Goal: Task Accomplishment & Management: Use online tool/utility

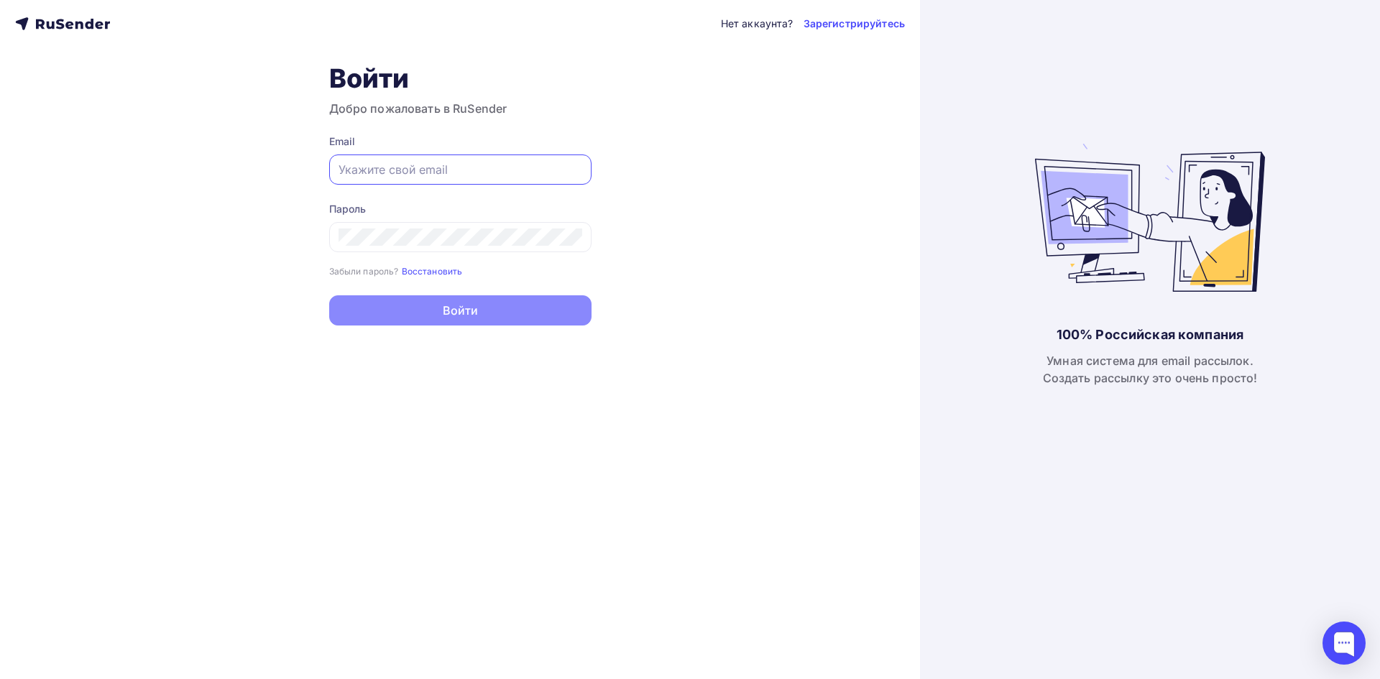
click at [398, 163] on input "text" at bounding box center [461, 169] width 244 height 17
type input "[PERSON_NAME][EMAIL_ADDRESS][DOMAIN_NAME]"
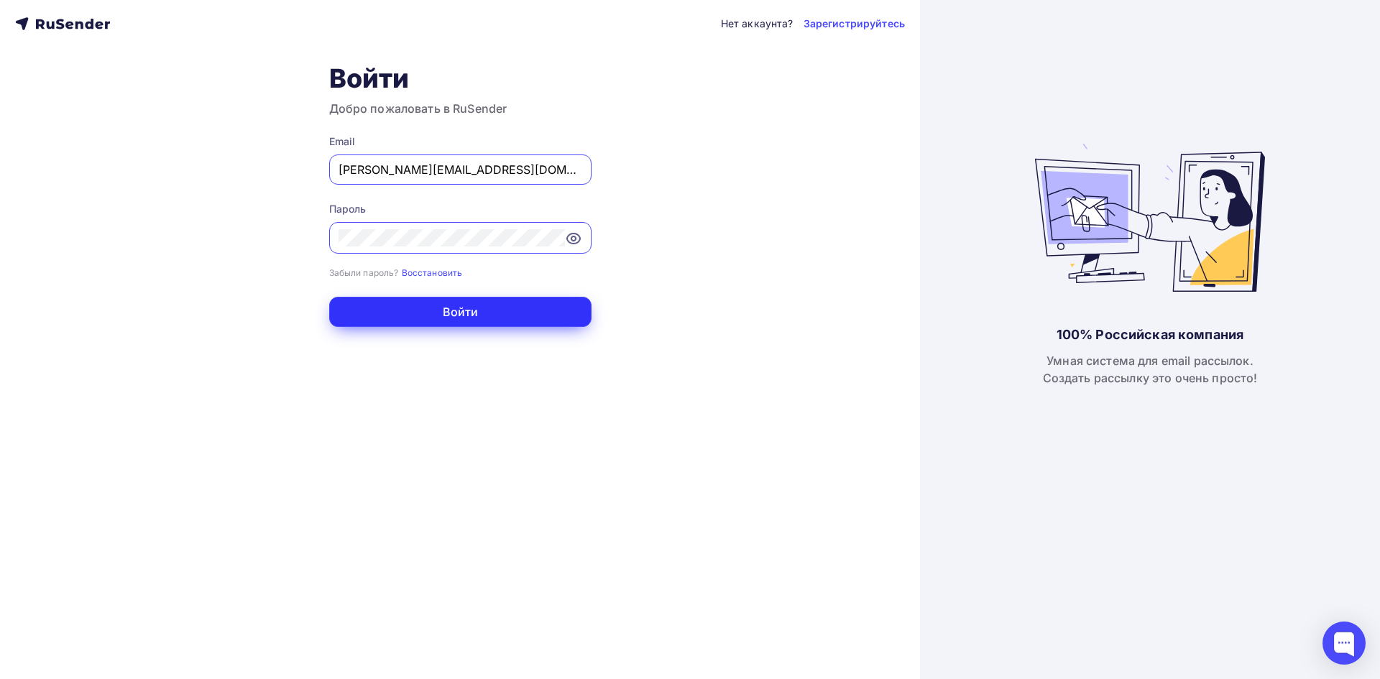
click at [477, 316] on button "Войти" at bounding box center [460, 312] width 262 height 30
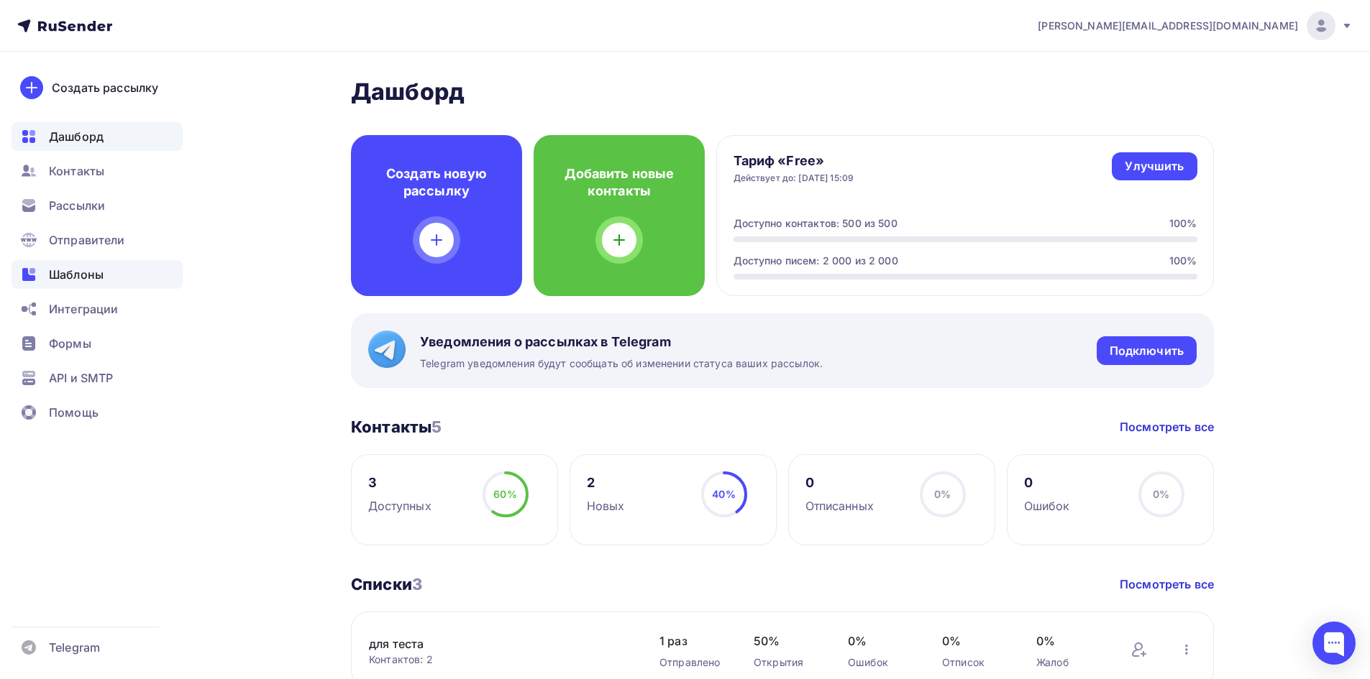
click at [66, 278] on span "Шаблоны" at bounding box center [76, 274] width 55 height 17
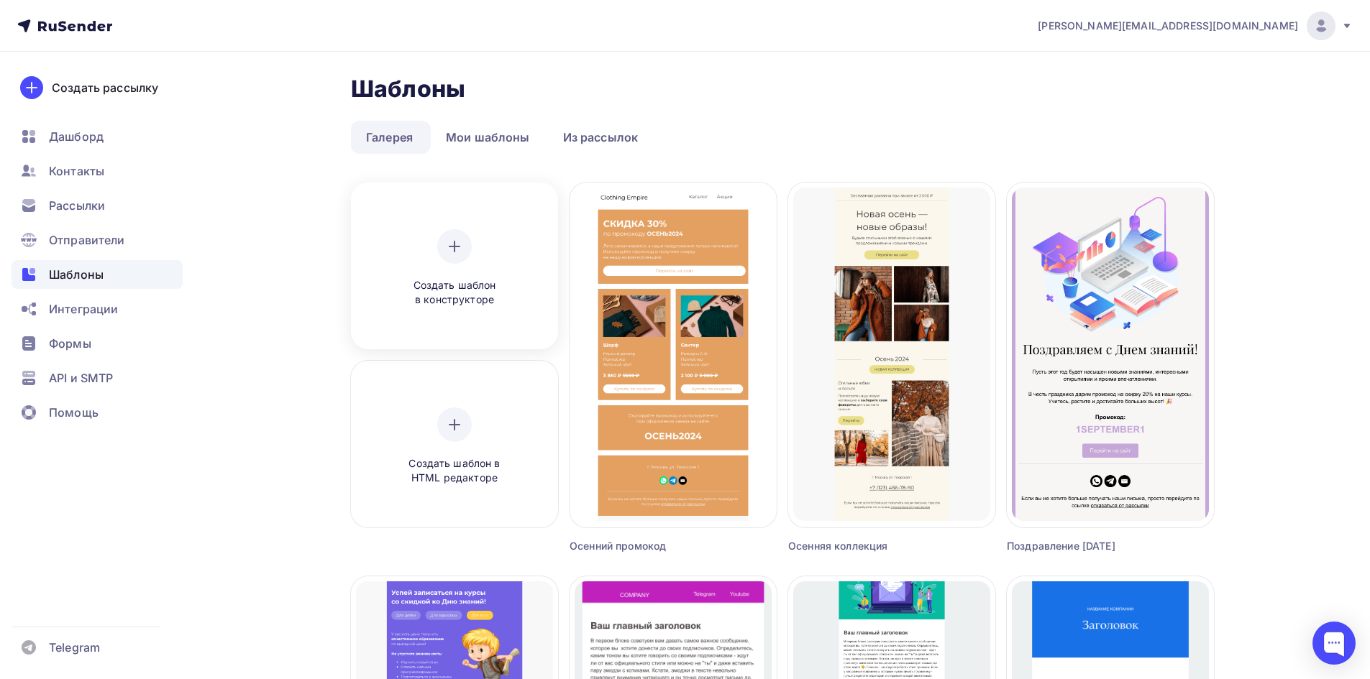
click at [465, 299] on span "Создать шаблон в конструкторе" at bounding box center [454, 292] width 137 height 29
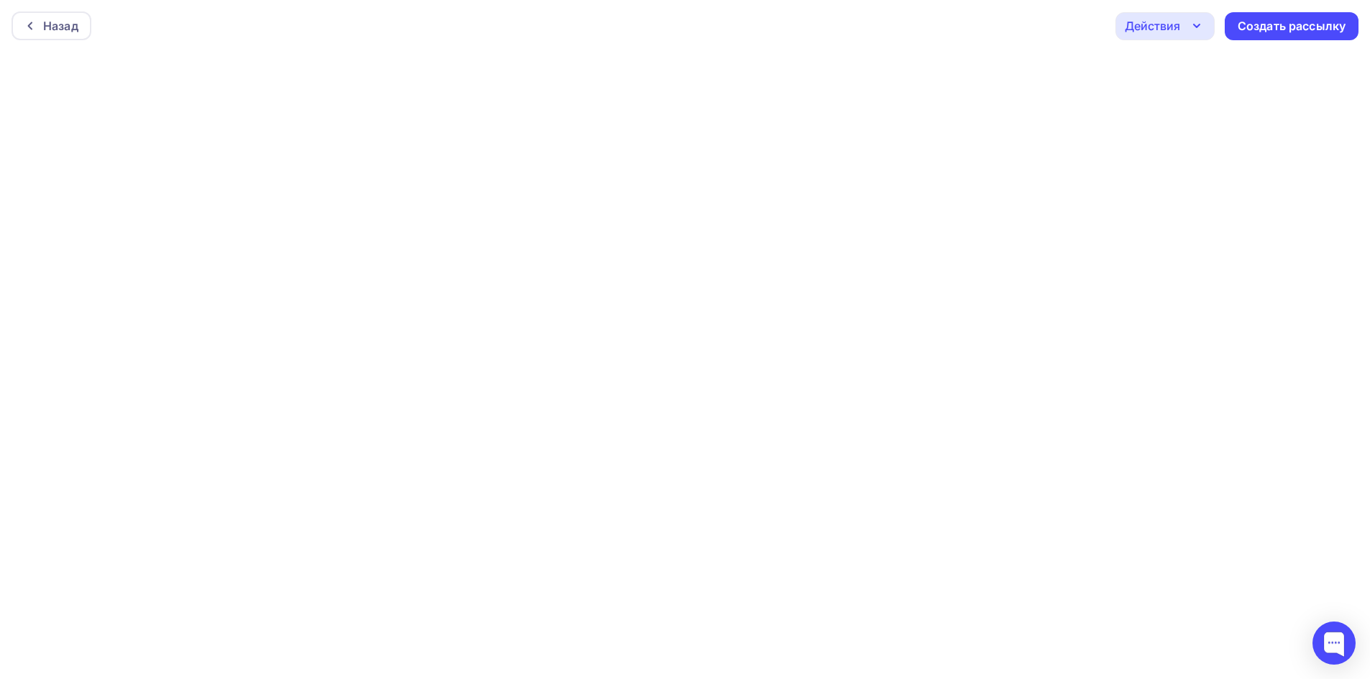
click at [1191, 24] on icon "button" at bounding box center [1196, 25] width 17 height 17
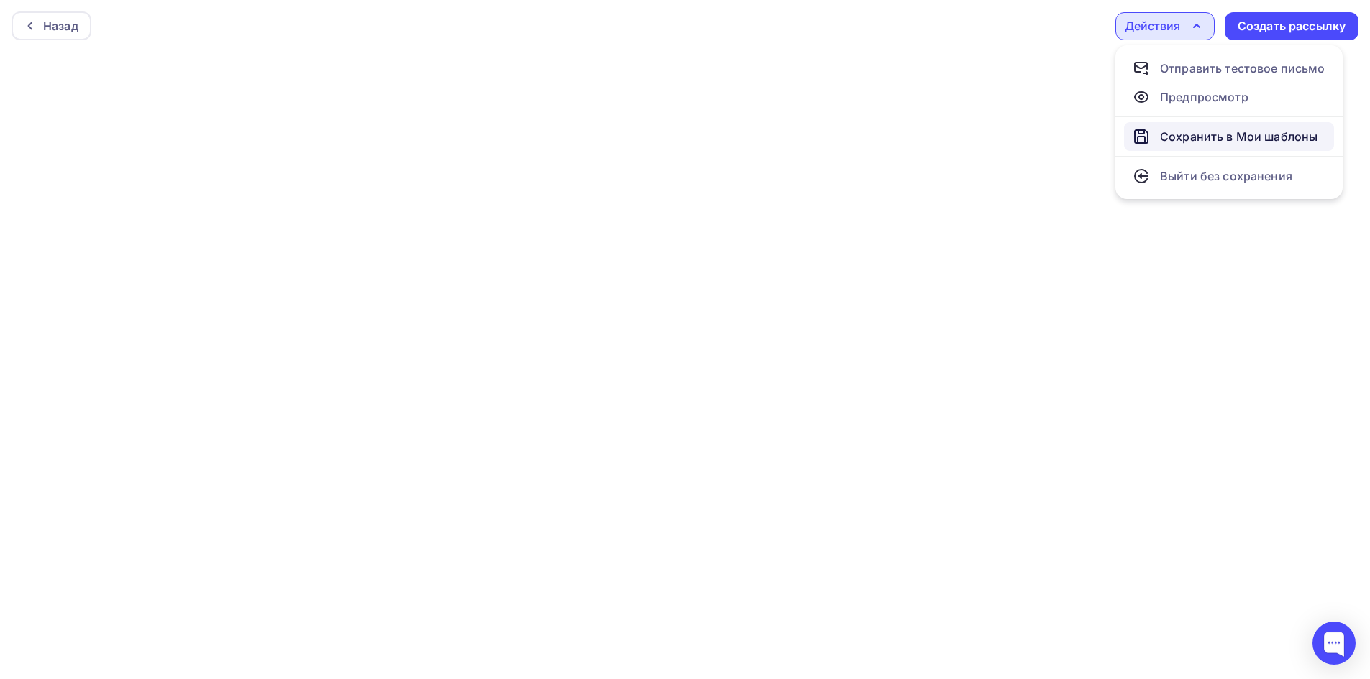
click at [1200, 131] on div "Сохранить в Мои шаблоны" at bounding box center [1238, 136] width 157 height 17
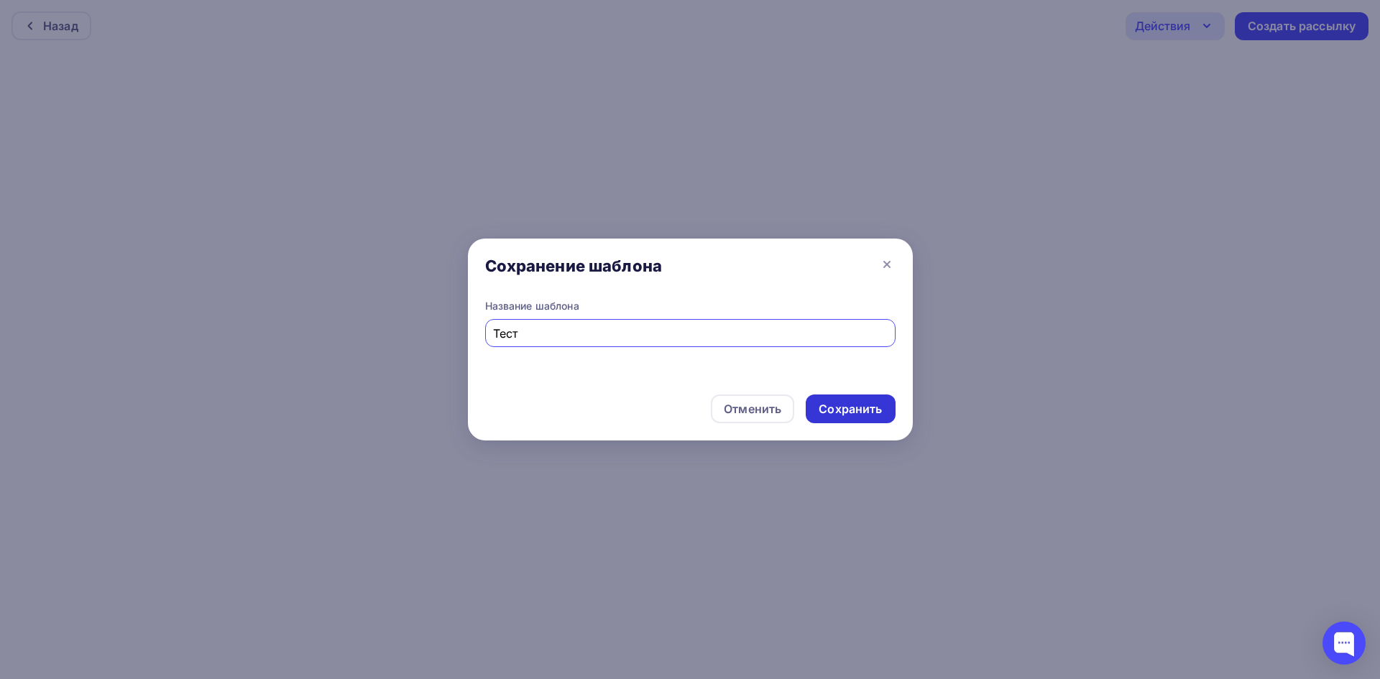
type input "Тест"
click at [833, 418] on div "Сохранить" at bounding box center [850, 409] width 89 height 29
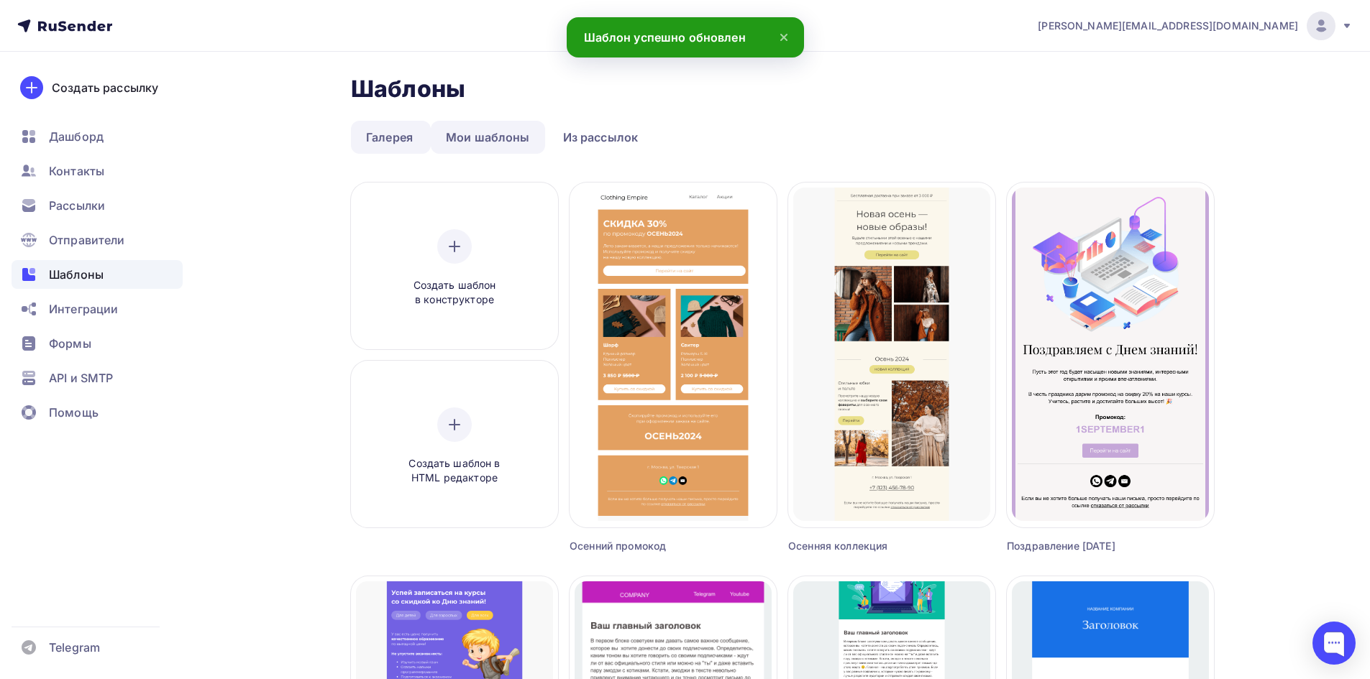
click at [485, 131] on link "Мои шаблоны" at bounding box center [488, 137] width 114 height 33
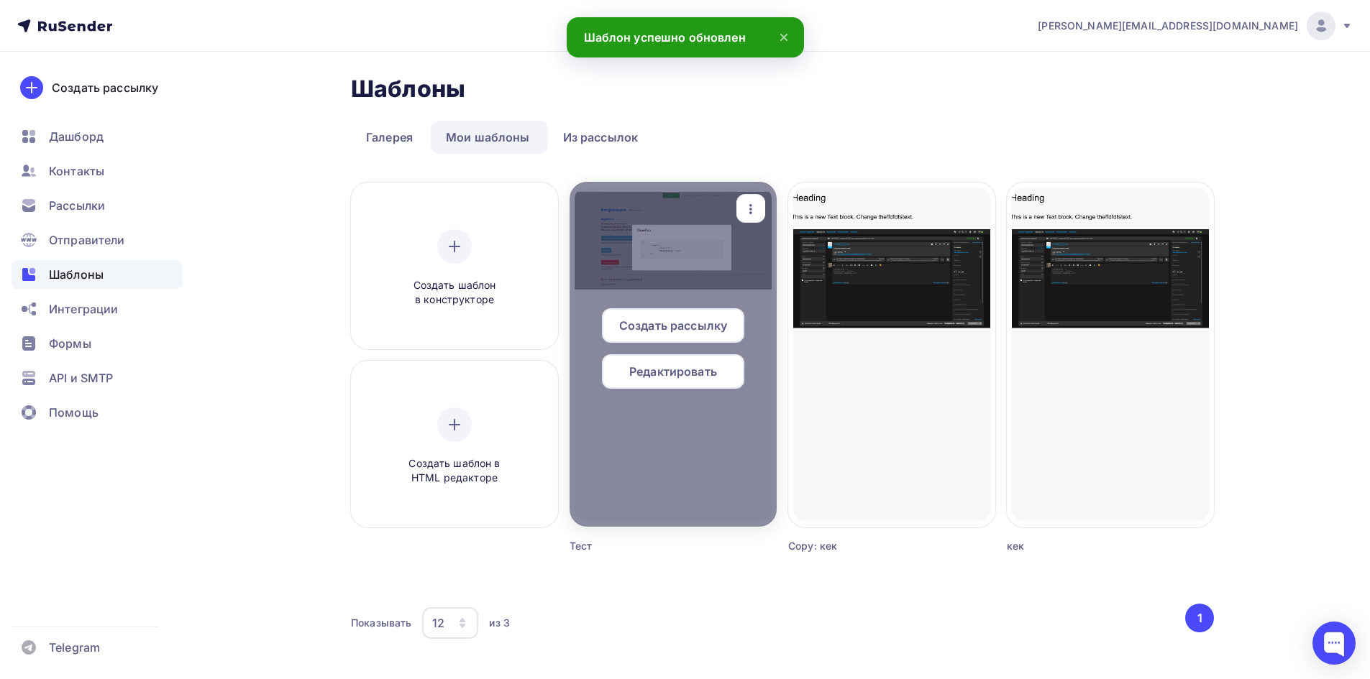
click at [656, 281] on div at bounding box center [672, 354] width 207 height 345
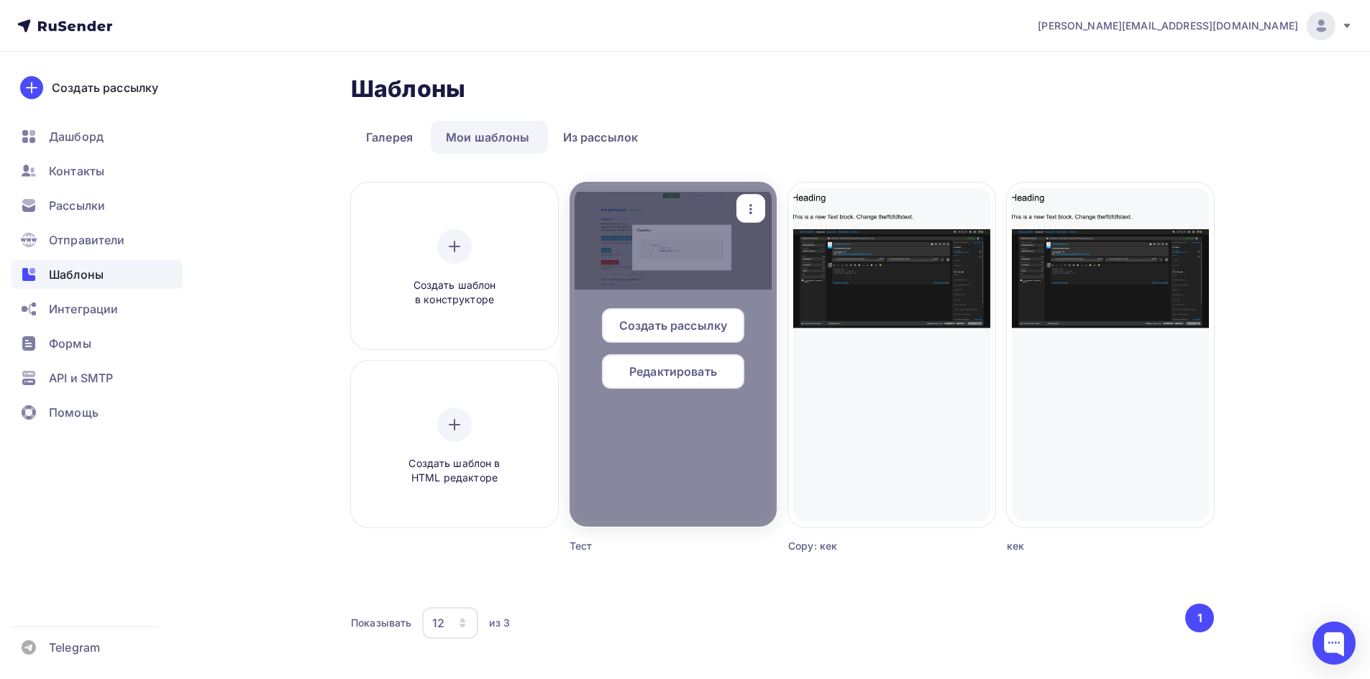
click at [659, 213] on div at bounding box center [672, 354] width 207 height 345
click at [670, 363] on span "Редактировать" at bounding box center [673, 371] width 88 height 17
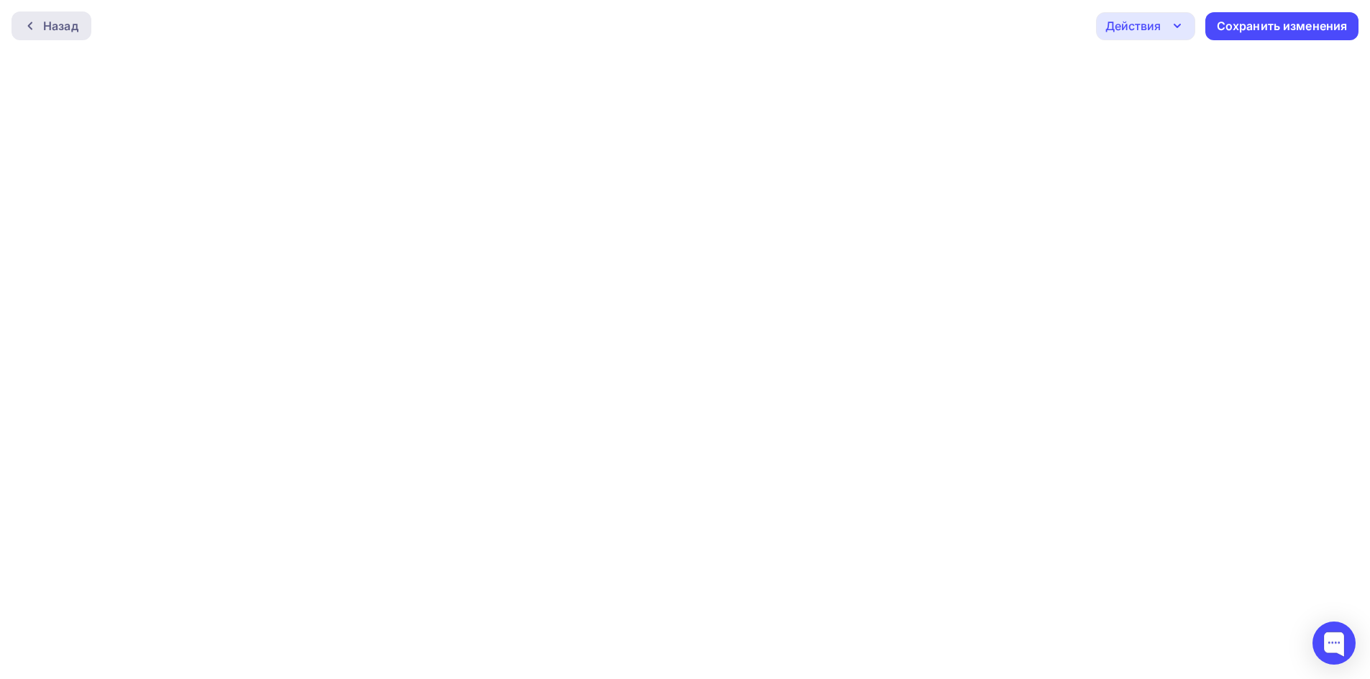
click at [83, 33] on div "Назад" at bounding box center [52, 26] width 80 height 29
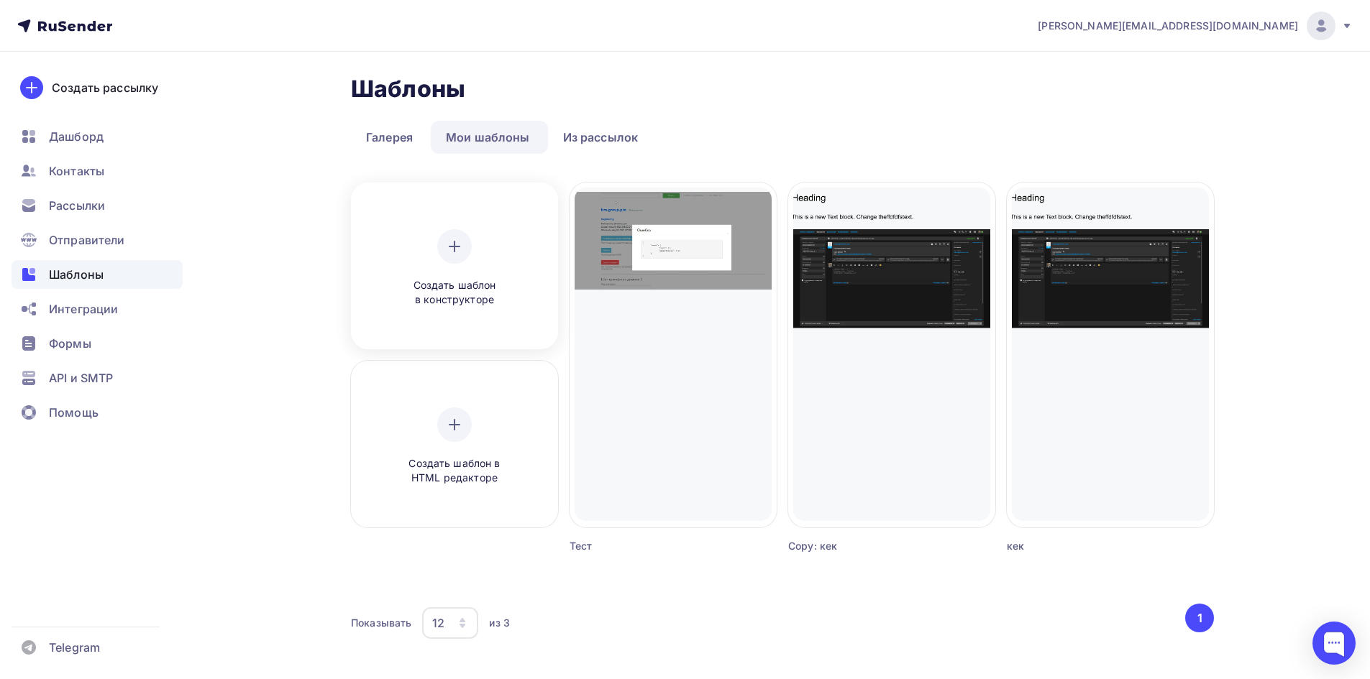
click at [498, 282] on span "Создать шаблон в конструкторе" at bounding box center [454, 292] width 137 height 29
